Goal: Browse casually

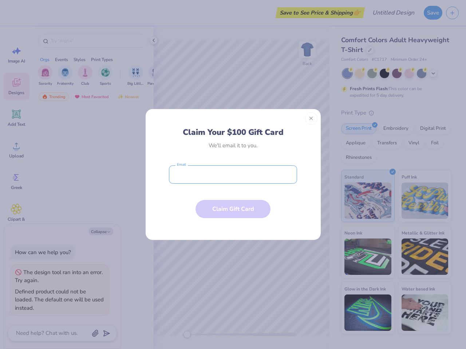
type textarea "x"
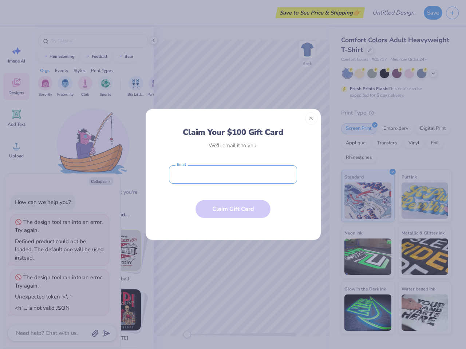
click at [233, 175] on input "email" at bounding box center [233, 175] width 128 height 18
click at [311, 119] on button "Close" at bounding box center [311, 118] width 12 height 12
